Goal: Task Accomplishment & Management: Manage account settings

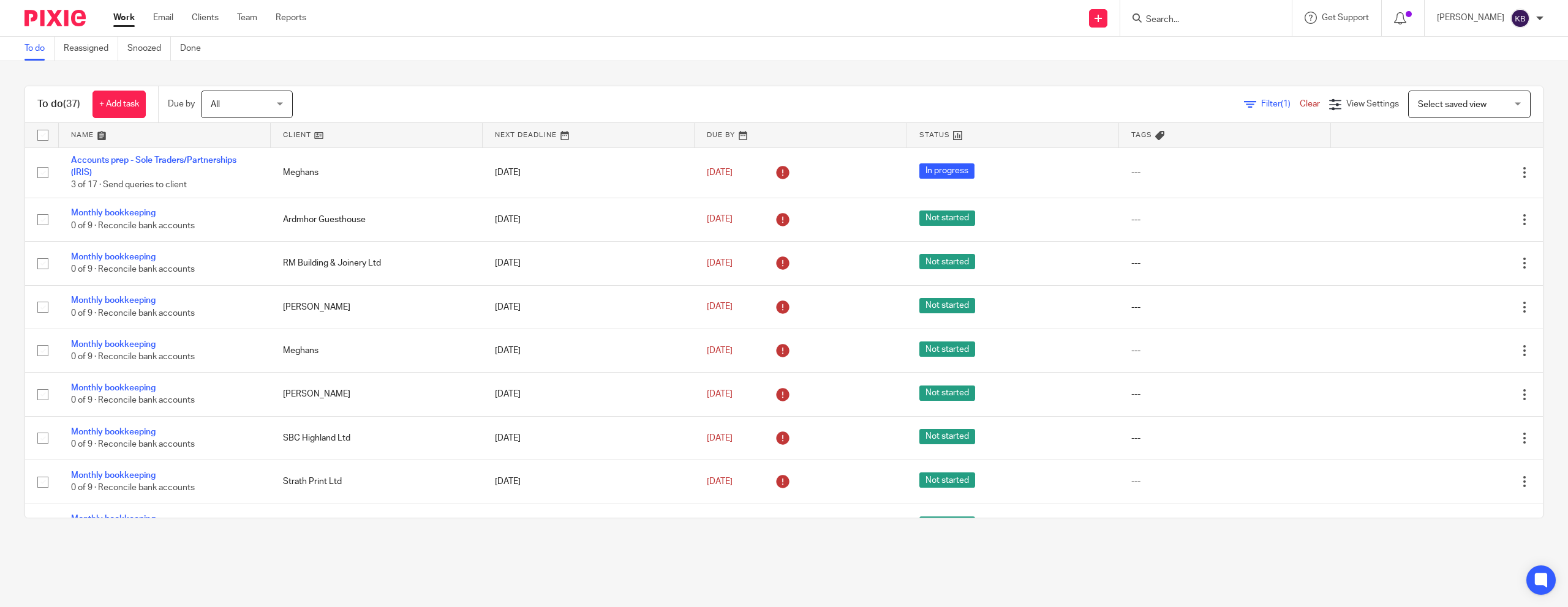
click at [304, 133] on link at bounding box center [376, 135] width 212 height 25
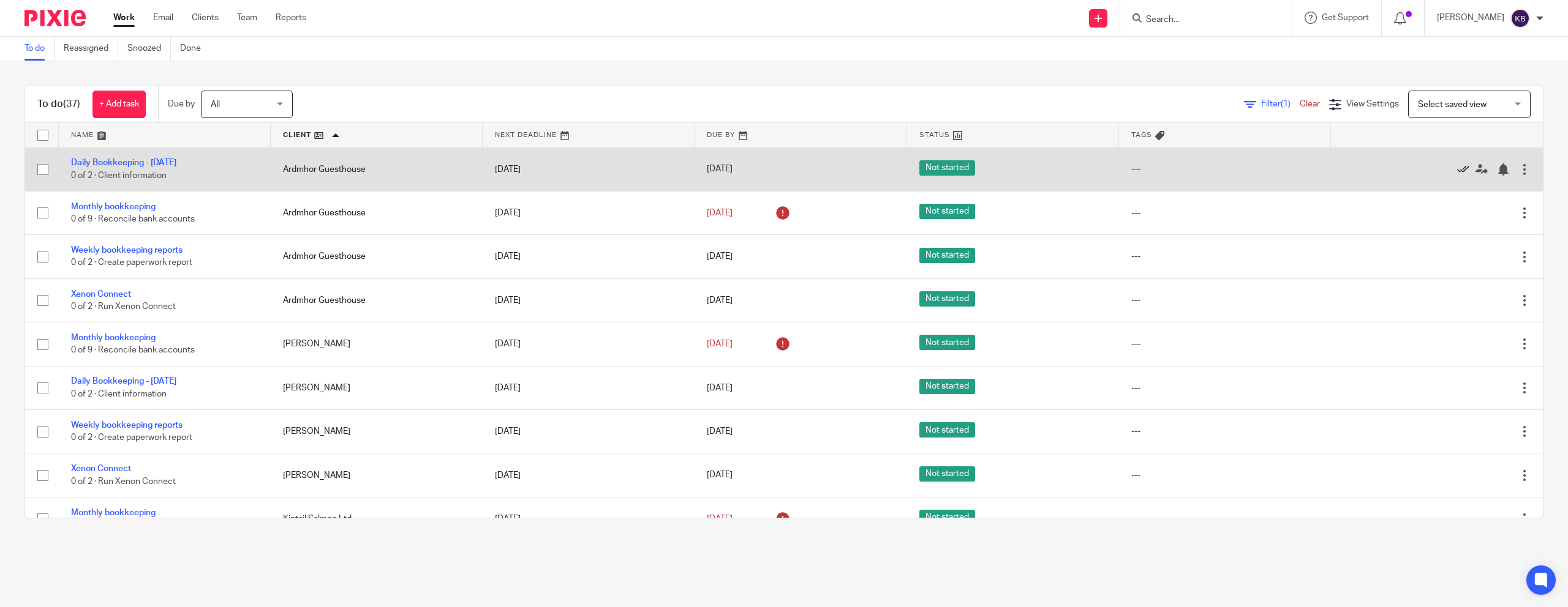
click at [1463, 167] on icon at bounding box center [1463, 169] width 12 height 12
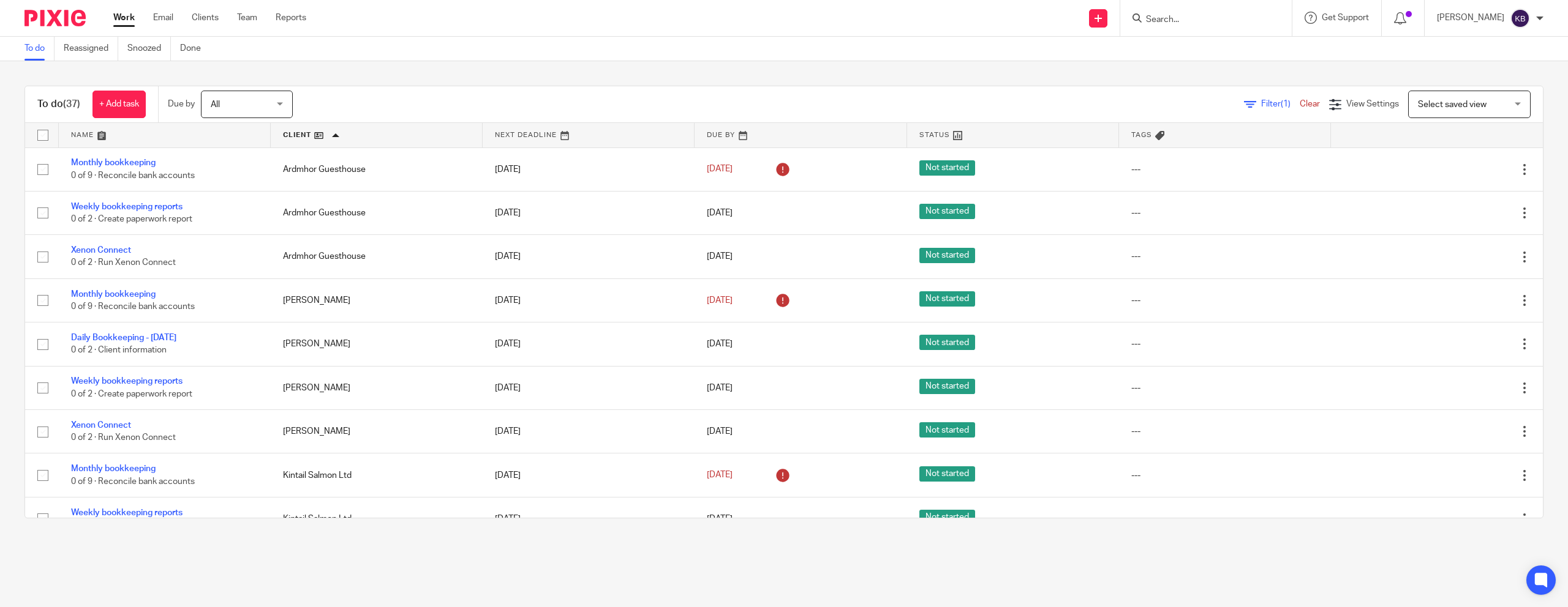
click at [1213, 24] on input "Search" at bounding box center [1200, 20] width 110 height 11
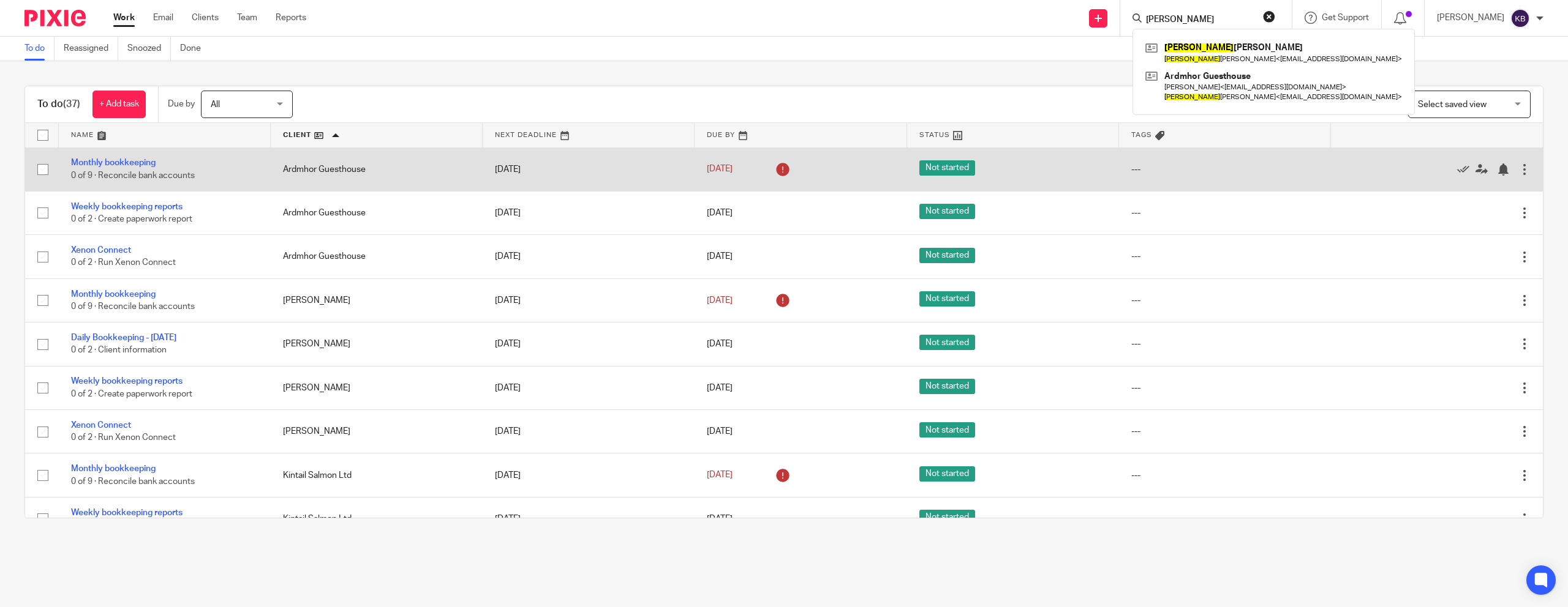
type input "keith"
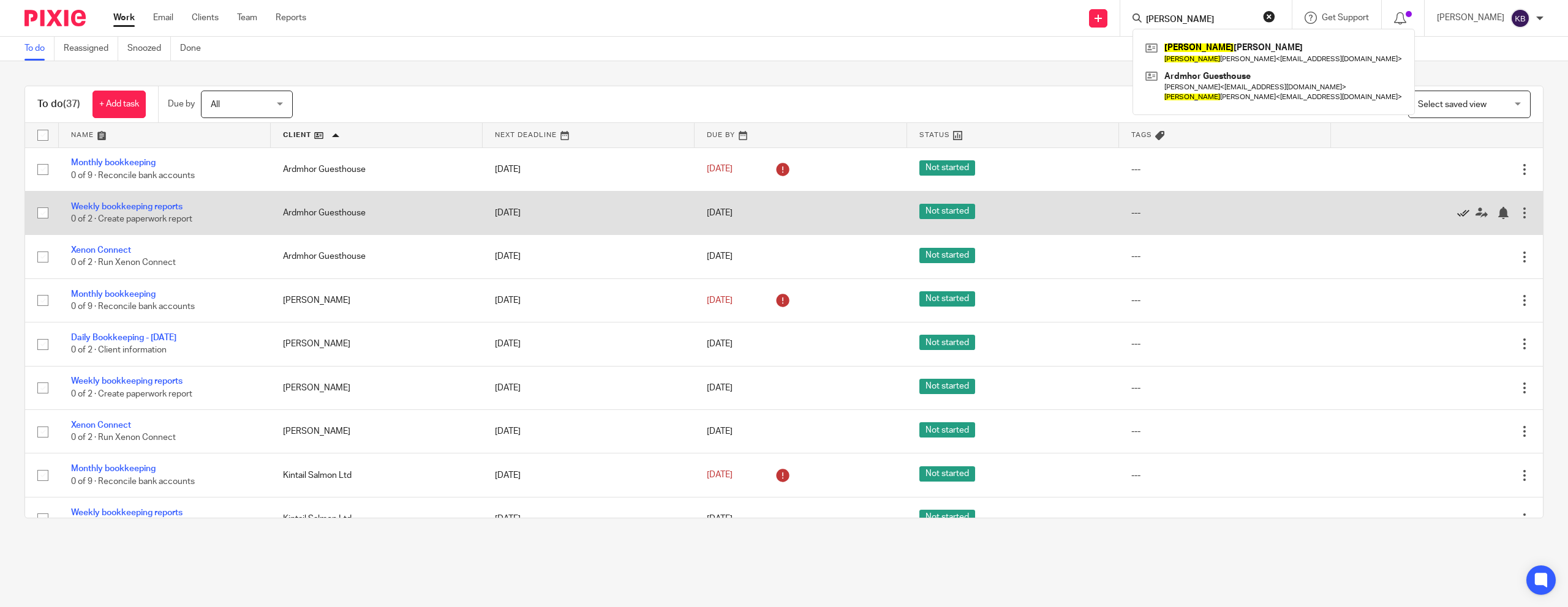
click at [1465, 214] on icon at bounding box center [1463, 212] width 12 height 12
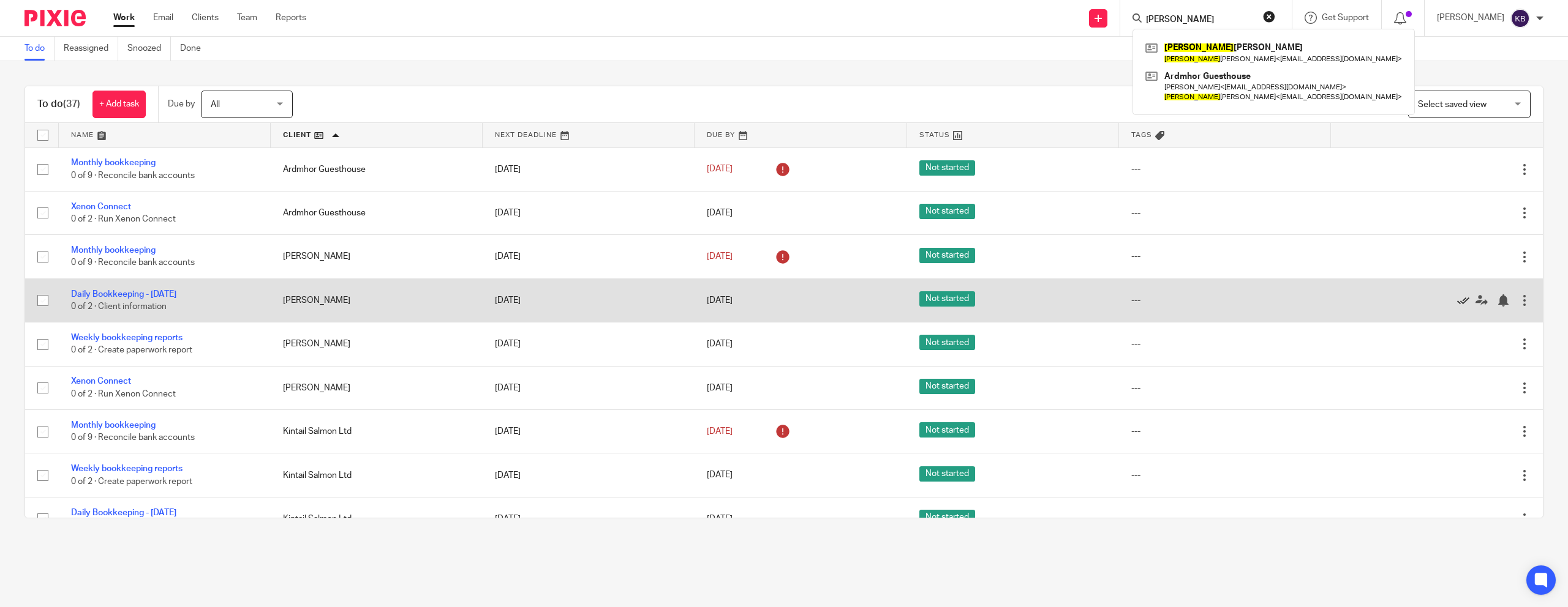
click at [1466, 300] on icon at bounding box center [1463, 300] width 12 height 12
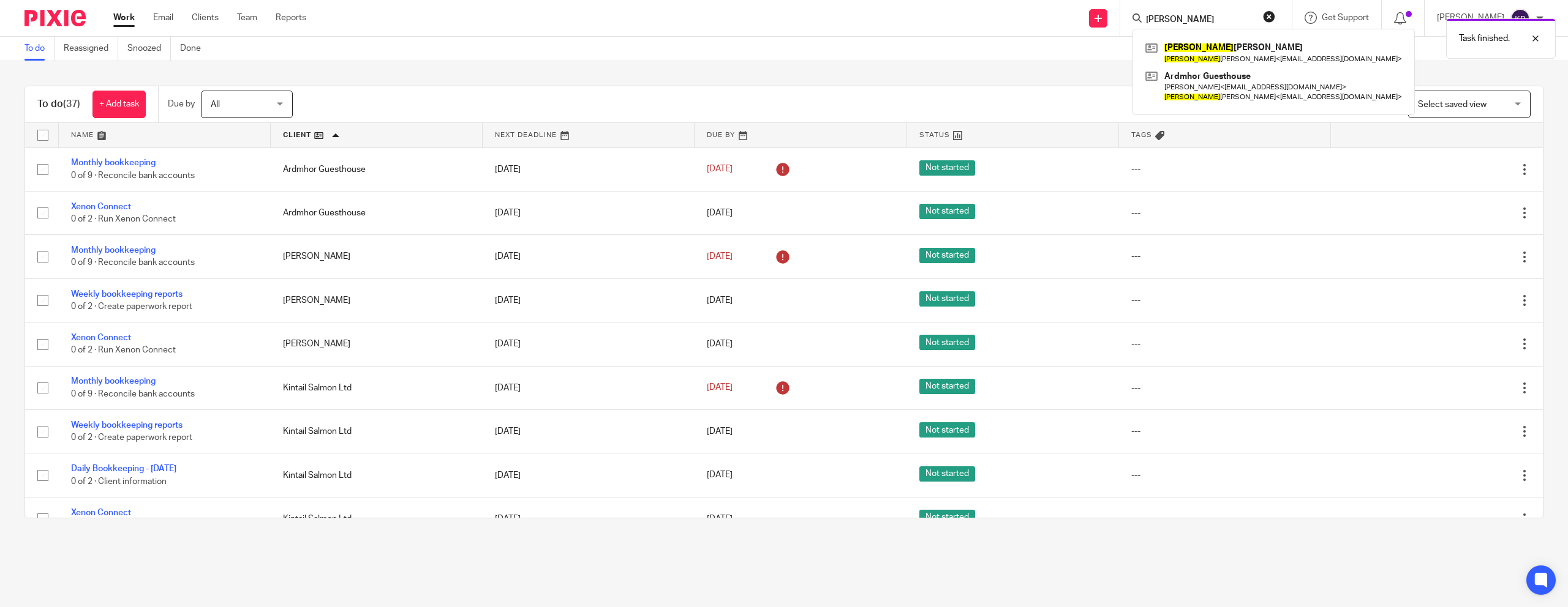
click at [1466, 300] on icon at bounding box center [1463, 300] width 12 height 12
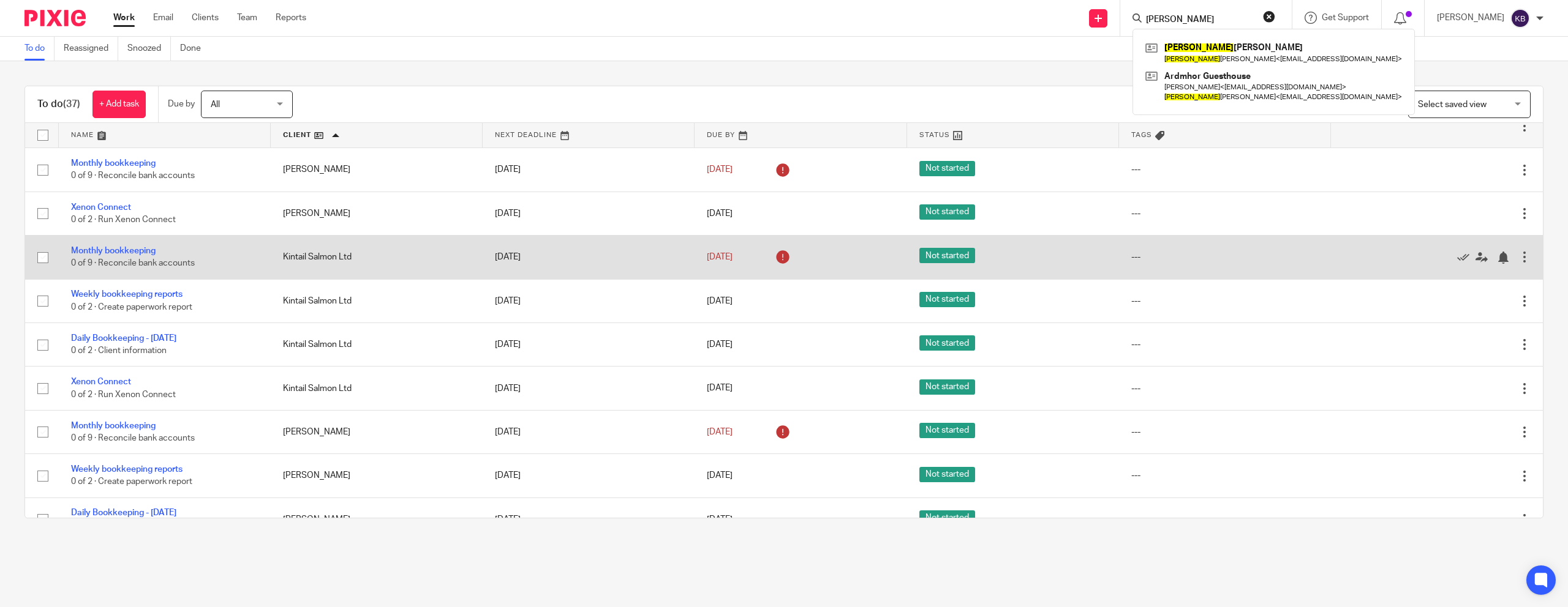
scroll to position [88, 0]
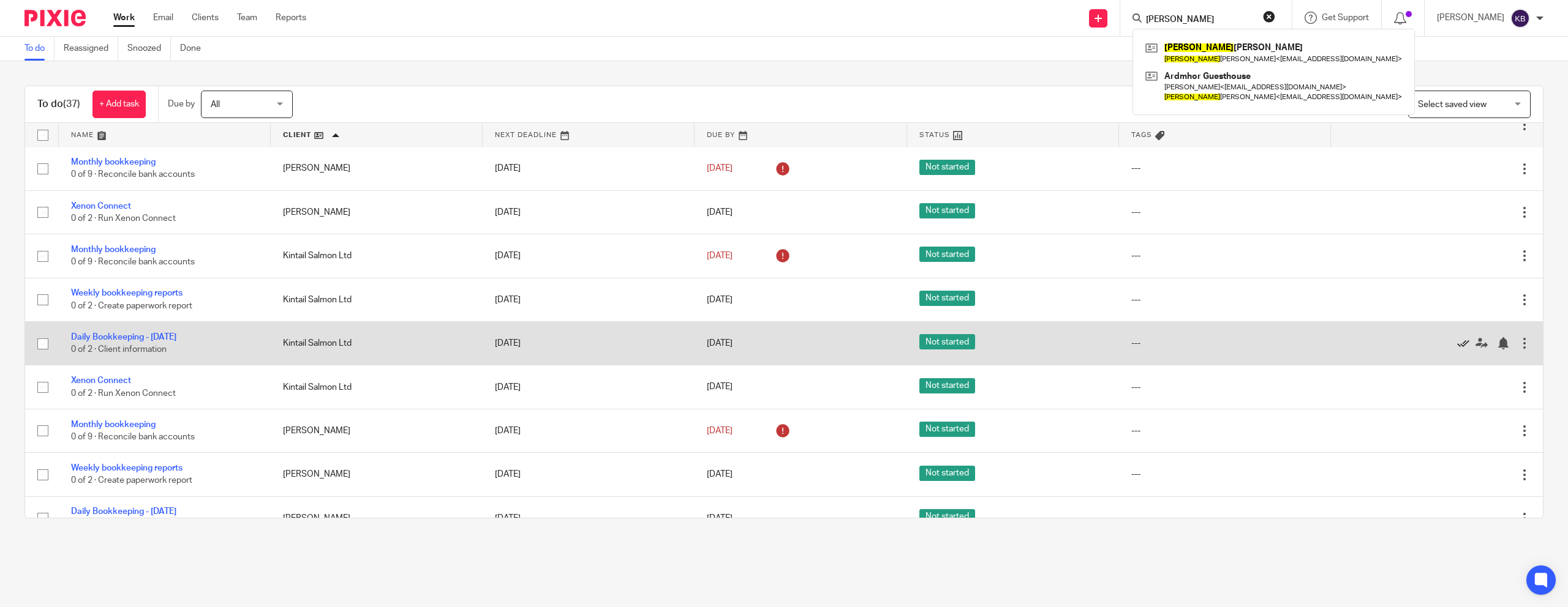
click at [1461, 349] on icon at bounding box center [1463, 343] width 12 height 12
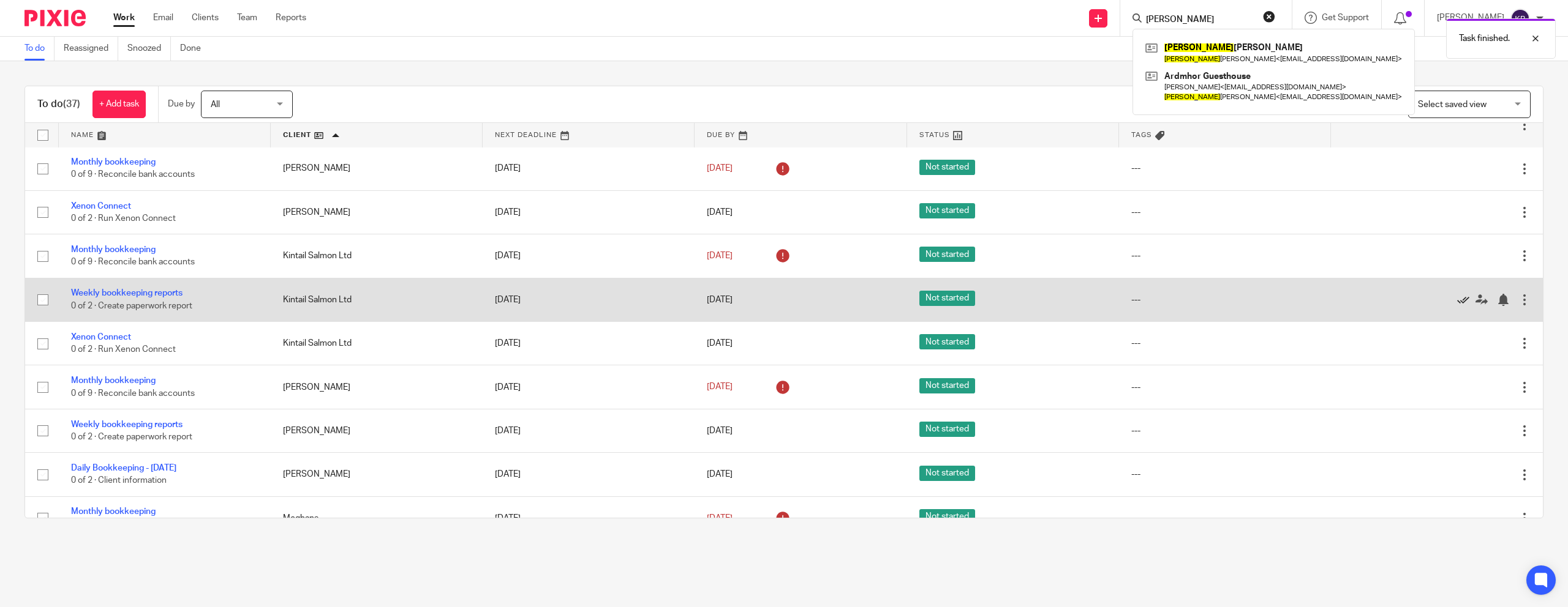
click at [1466, 304] on icon at bounding box center [1463, 300] width 12 height 12
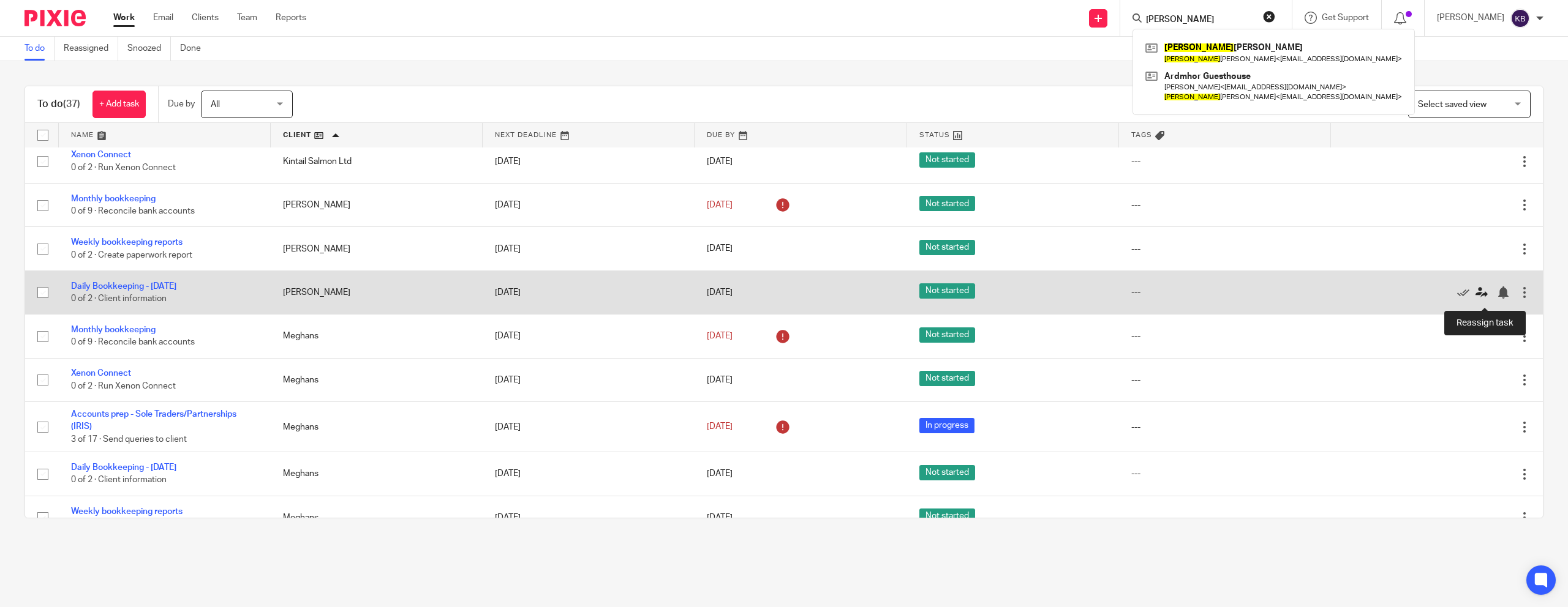
scroll to position [225, 0]
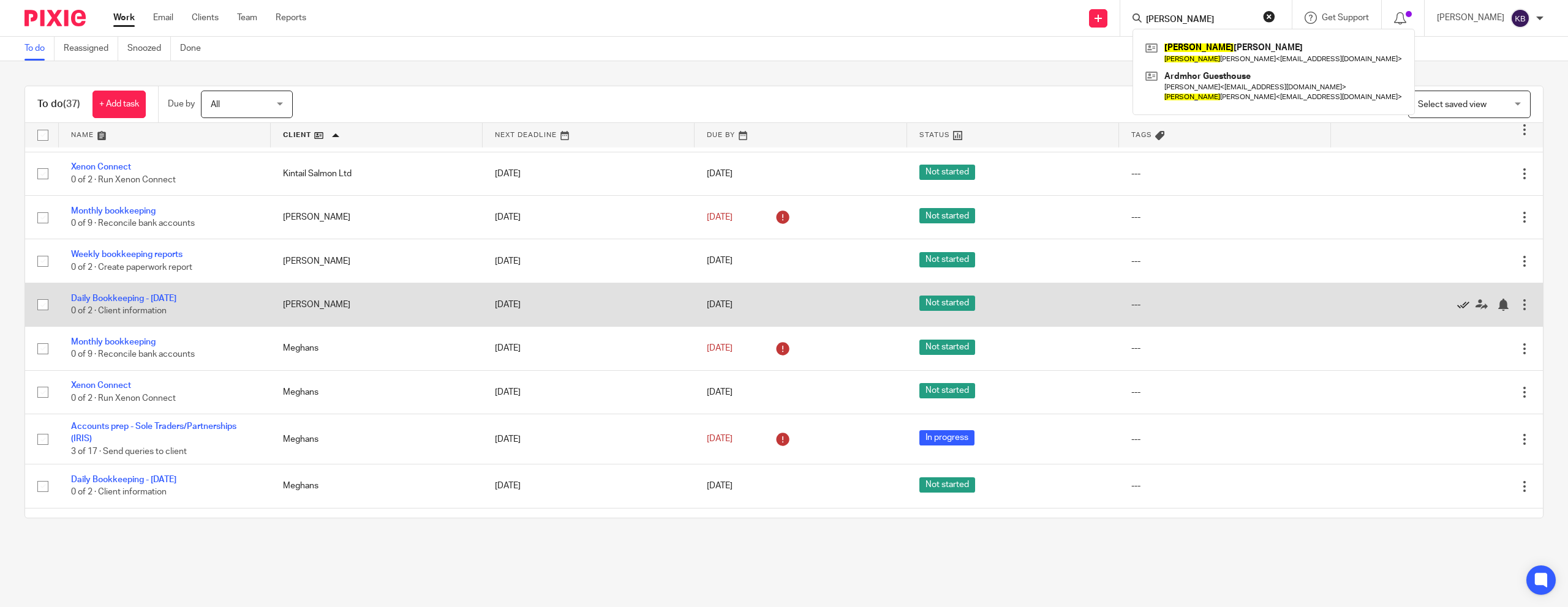
click at [1457, 302] on div "Edit task Delete" at bounding box center [1436, 305] width 187 height 30
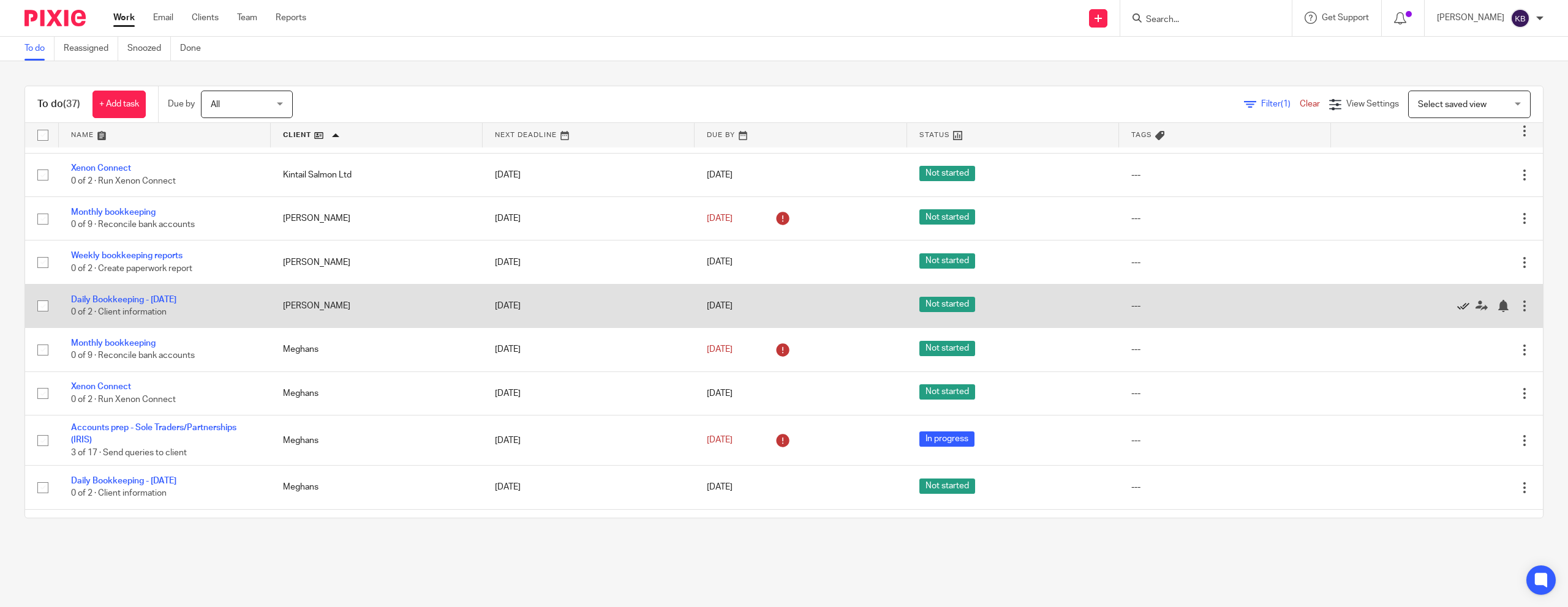
scroll to position [216, 0]
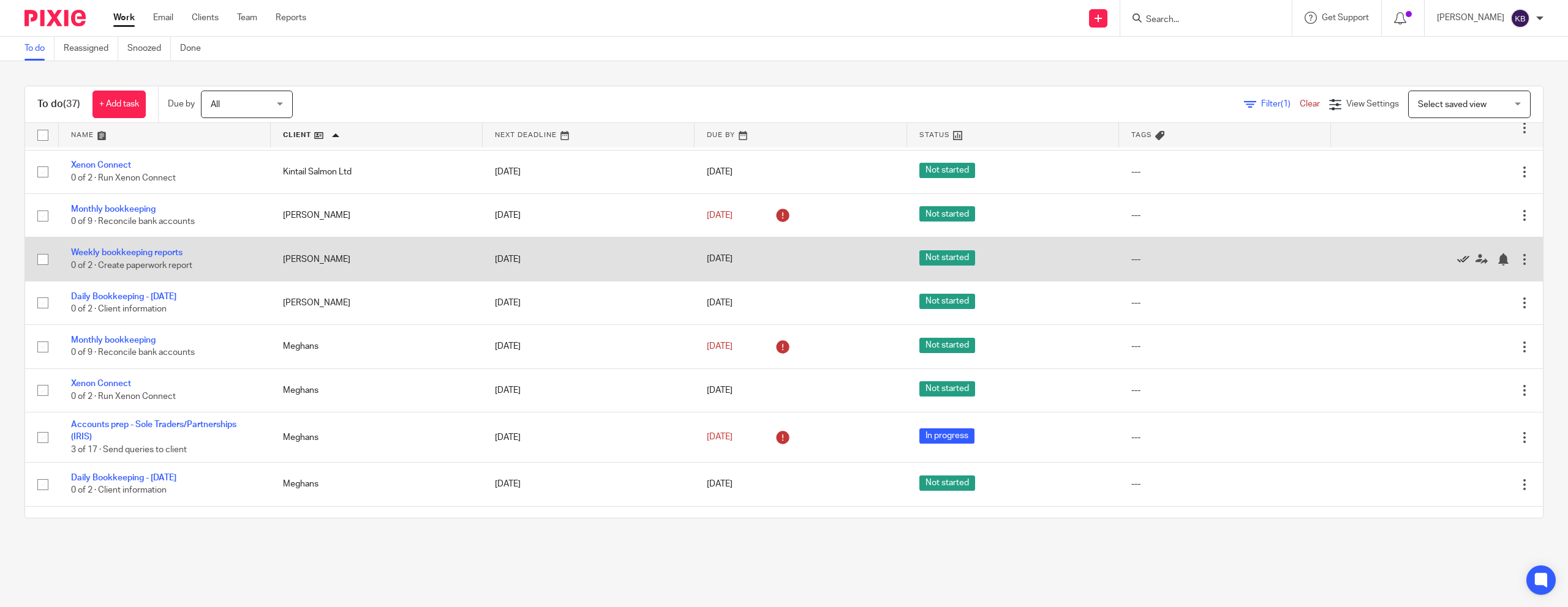
click at [1460, 262] on icon at bounding box center [1463, 259] width 12 height 12
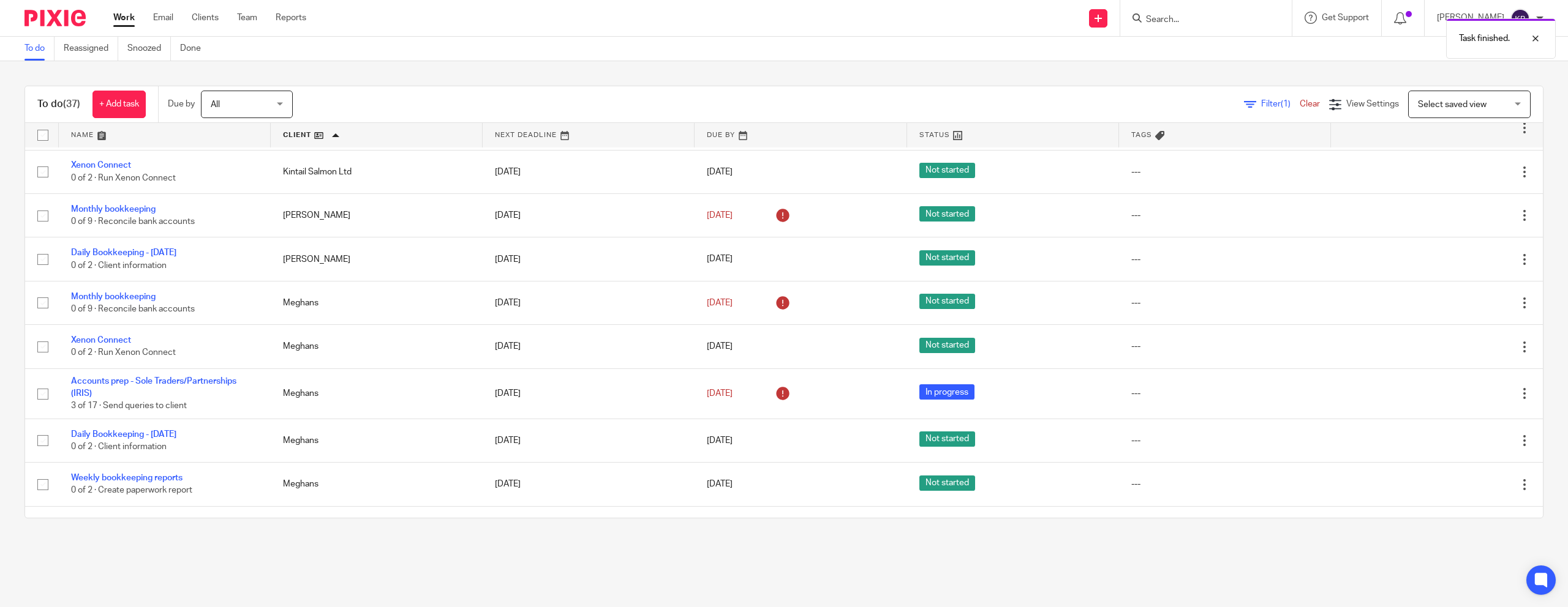
click at [1460, 262] on icon at bounding box center [1463, 259] width 12 height 12
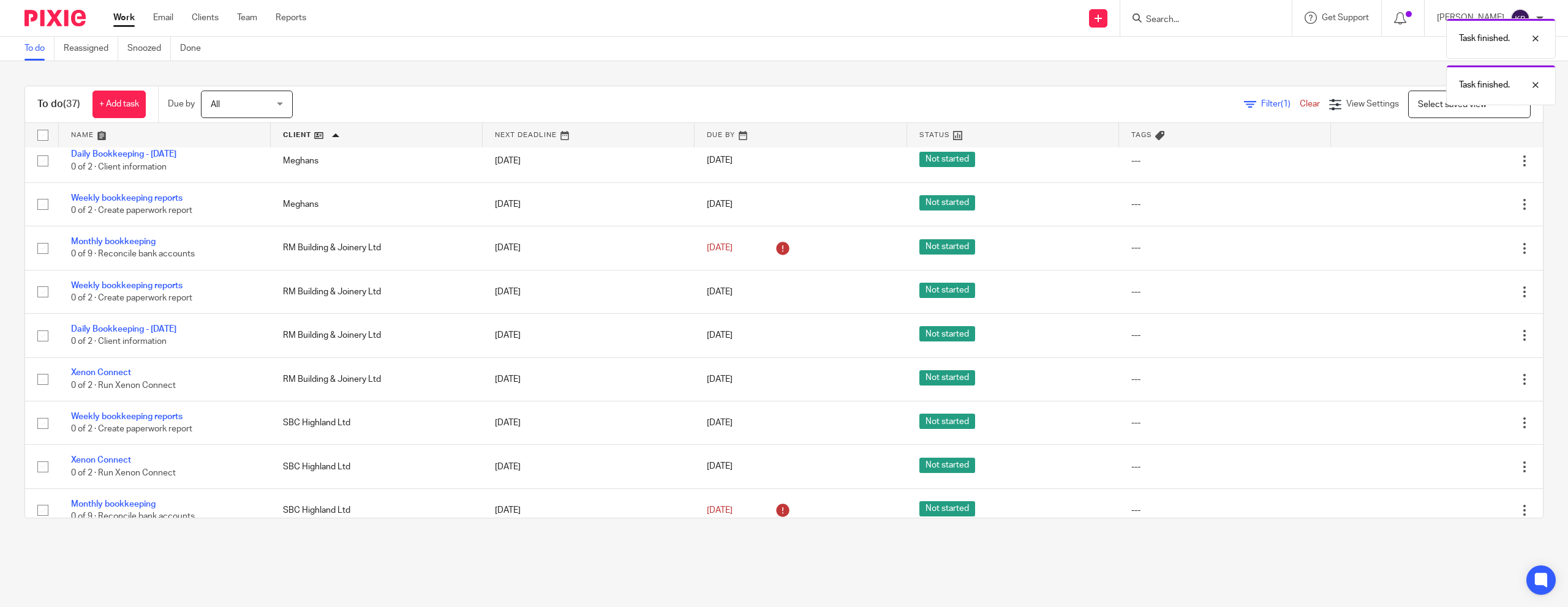
scroll to position [454, 0]
